Goal: Task Accomplishment & Management: Manage account settings

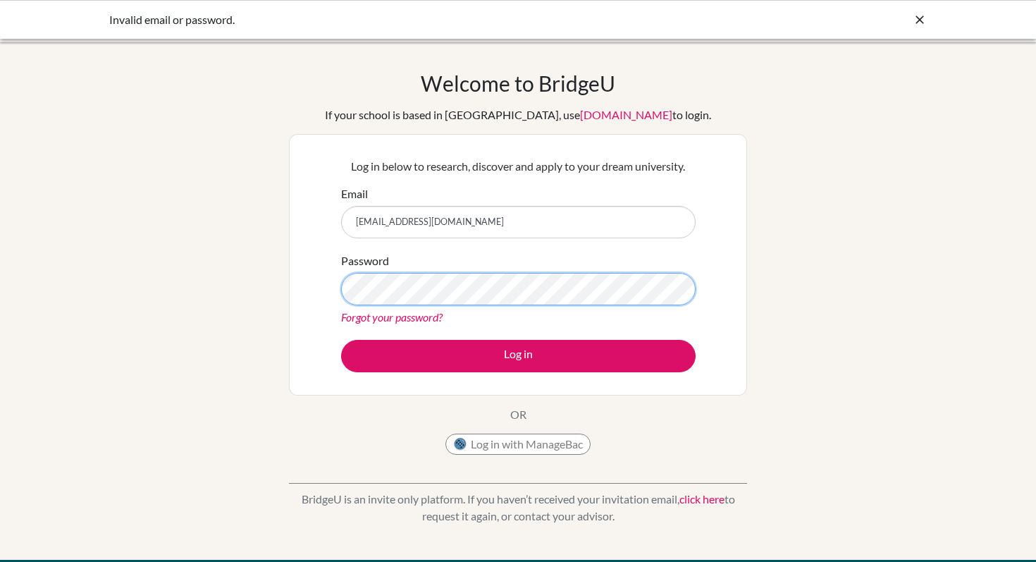
click at [341, 340] on button "Log in" at bounding box center [518, 356] width 355 height 32
